Goal: Contribute content

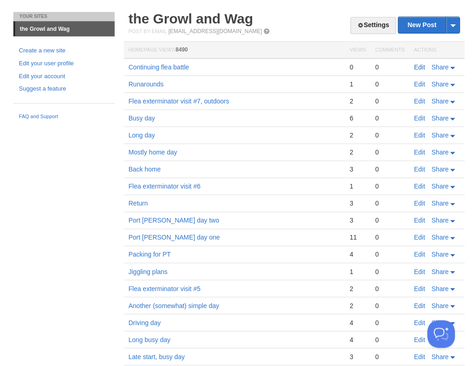
click at [417, 64] on link "Edit" at bounding box center [419, 66] width 11 height 7
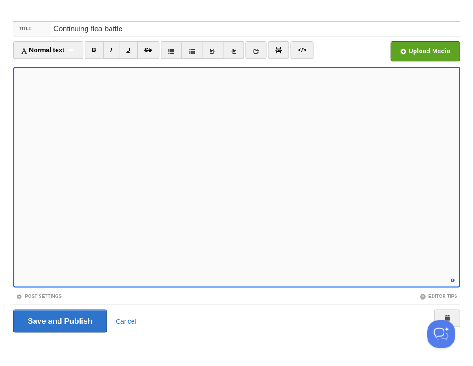
scroll to position [363, 0]
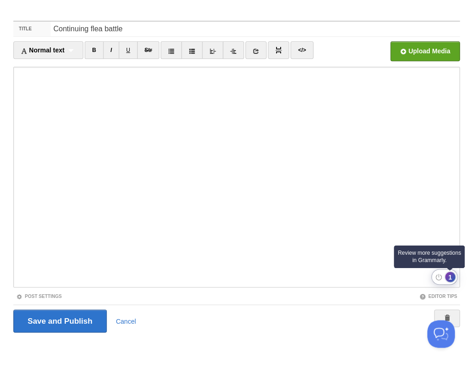
click at [449, 277] on div "1" at bounding box center [450, 277] width 10 height 10
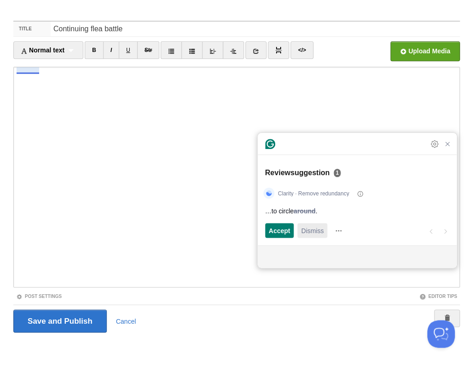
click at [307, 229] on span "Dismiss" at bounding box center [312, 231] width 23 height 10
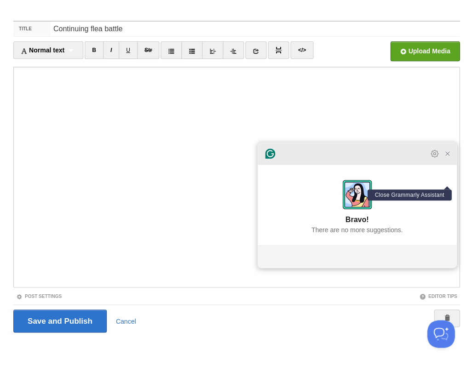
click at [449, 157] on icon "Close Grammarly Assistant" at bounding box center [447, 153] width 7 height 7
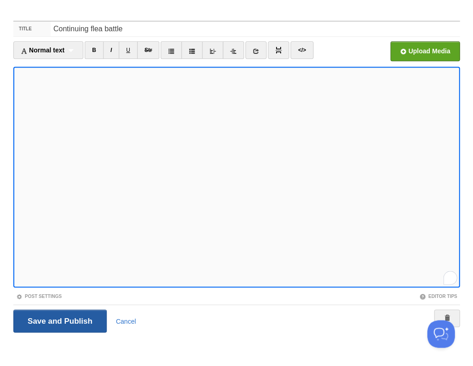
click at [59, 320] on input "Save and Publish" at bounding box center [59, 321] width 93 height 23
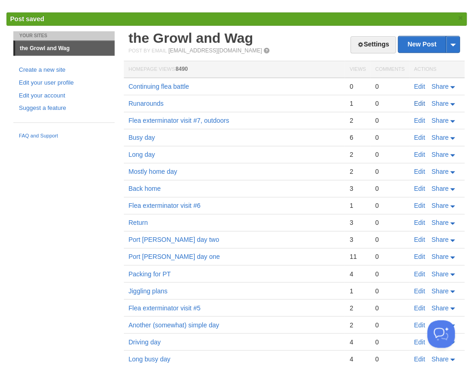
click at [418, 101] on link "Edit" at bounding box center [419, 103] width 11 height 7
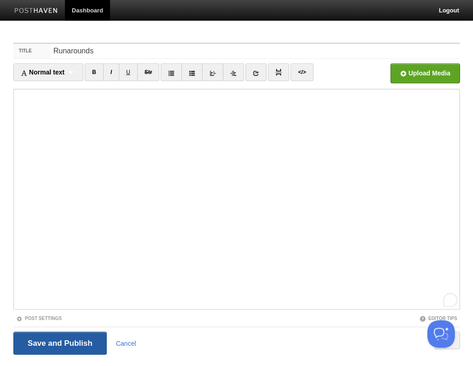
click at [29, 341] on input "Save and Publish" at bounding box center [59, 343] width 93 height 23
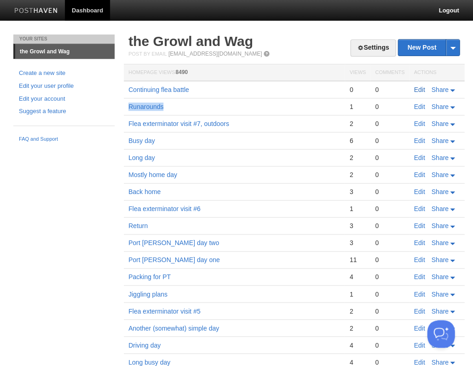
click at [416, 87] on link "Edit" at bounding box center [419, 89] width 11 height 7
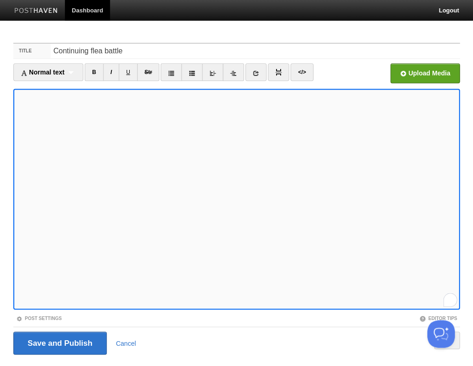
scroll to position [22, 0]
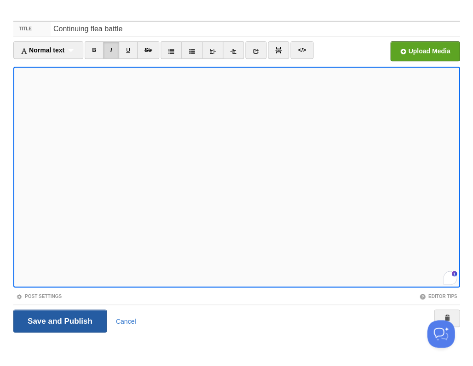
click at [59, 320] on input "Save and Publish" at bounding box center [59, 321] width 93 height 23
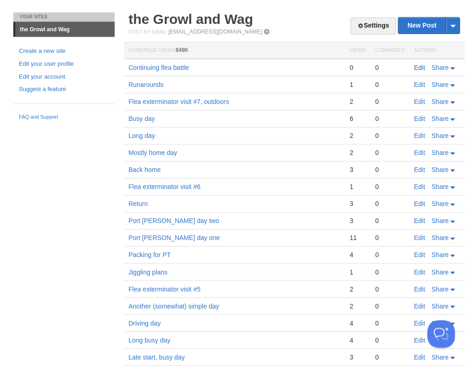
click at [416, 68] on link "Edit" at bounding box center [419, 67] width 11 height 7
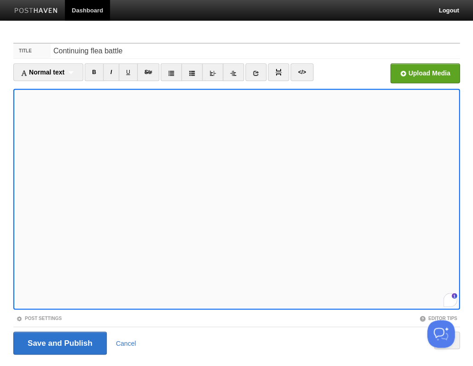
scroll to position [22, 0]
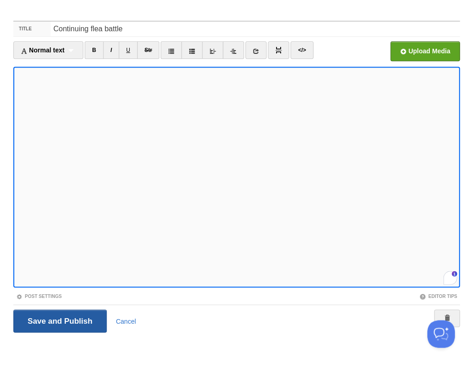
click at [59, 320] on input "Save and Publish" at bounding box center [59, 321] width 93 height 23
